Goal: Task Accomplishment & Management: Complete application form

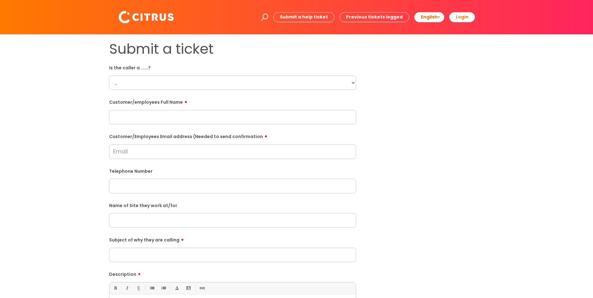
click at [142, 81] on select "... Citrus Customer Citrus Employee [DEMOGRAPHIC_DATA] Supplier" at bounding box center [232, 83] width 247 height 14
select select "Citrus Employee"
click at [109, 76] on select "... Citrus Customer Citrus Employee [DEMOGRAPHIC_DATA] Supplier" at bounding box center [232, 83] width 247 height 14
click at [153, 184] on input "text" at bounding box center [232, 186] width 247 height 14
